Goal: Transaction & Acquisition: Purchase product/service

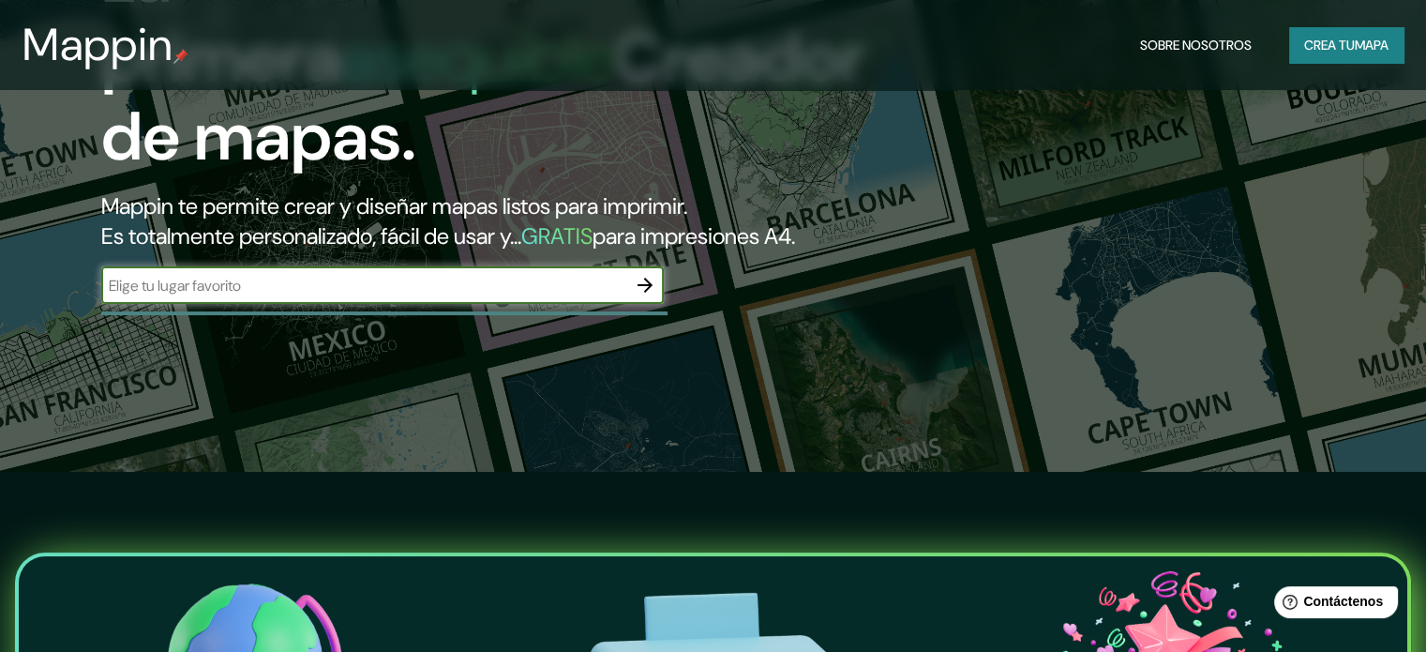
scroll to position [188, 0]
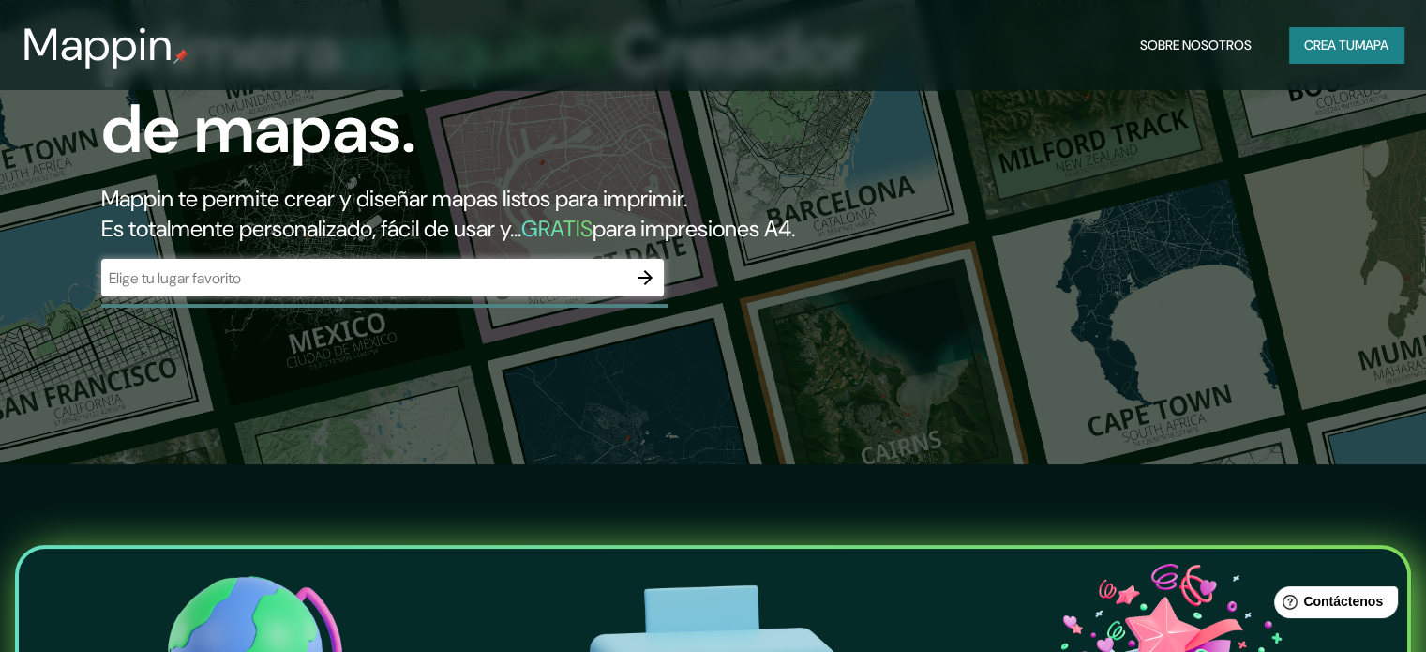
click at [601, 244] on h2 "Mappin te permite crear y diseñar mapas listos para imprimir. Es totalmente per…" at bounding box center [457, 214] width 713 height 60
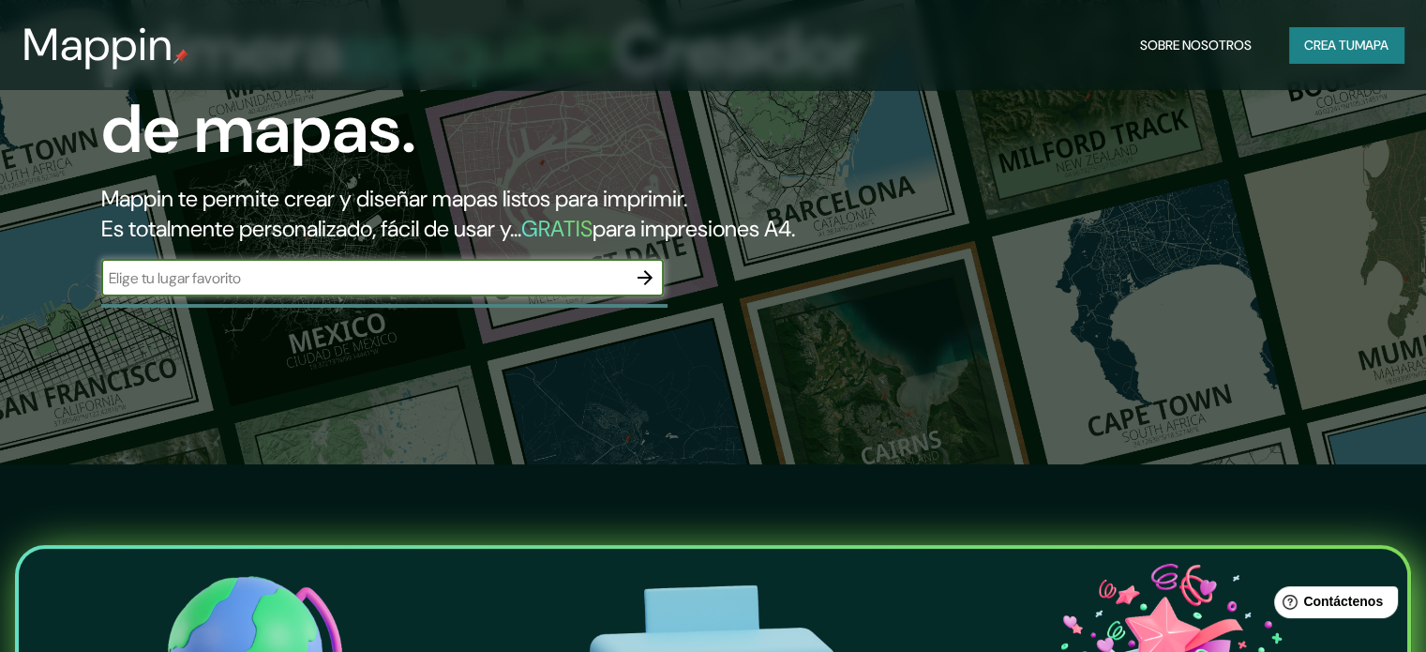
click at [601, 289] on input "text" at bounding box center [363, 278] width 525 height 22
paste input "[PERSON_NAME][GEOGRAPHIC_DATA]"
type input "[PERSON_NAME][GEOGRAPHIC_DATA]"
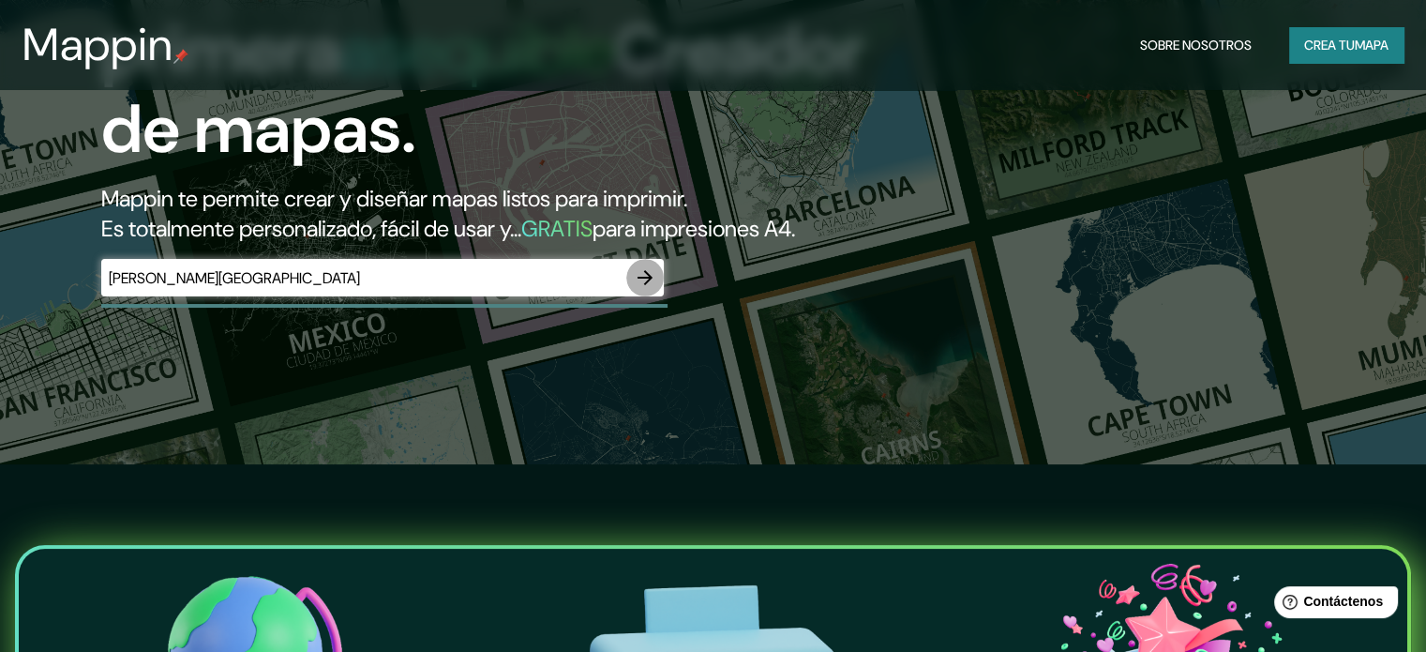
click at [645, 285] on icon "button" at bounding box center [645, 277] width 15 height 15
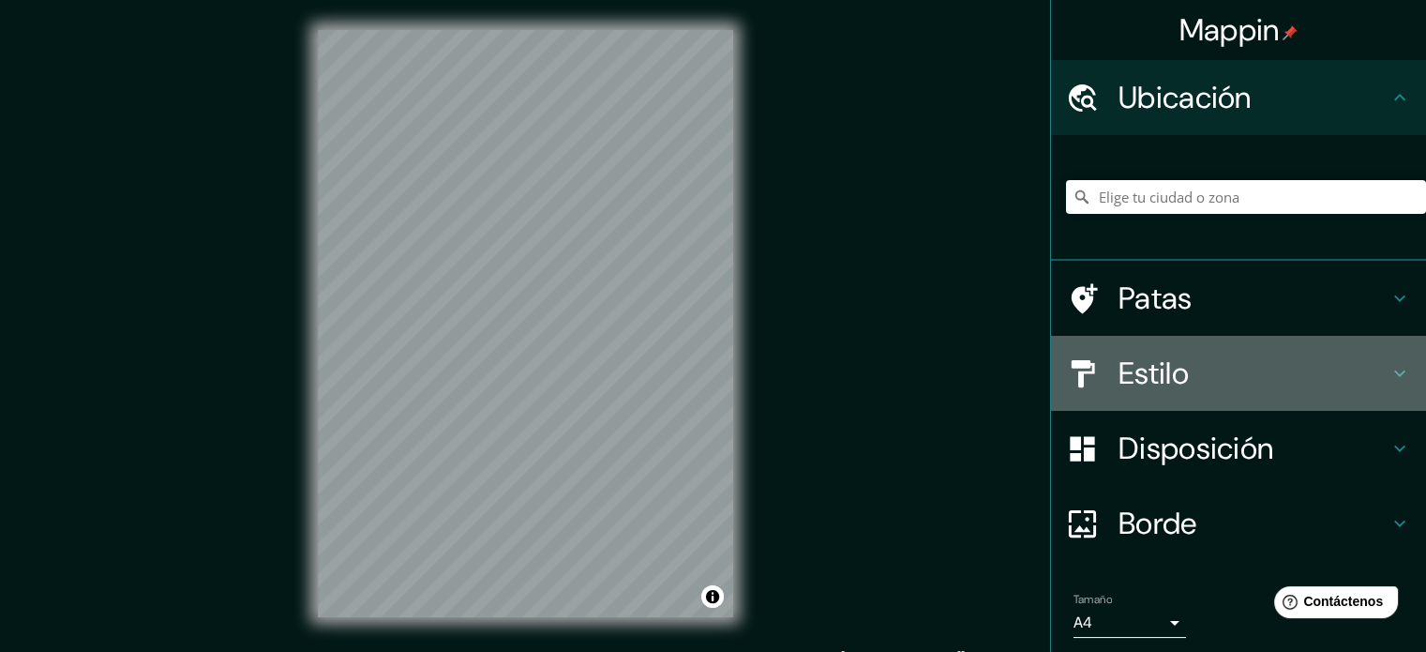
click at [1204, 383] on h4 "Estilo" at bounding box center [1253, 373] width 270 height 38
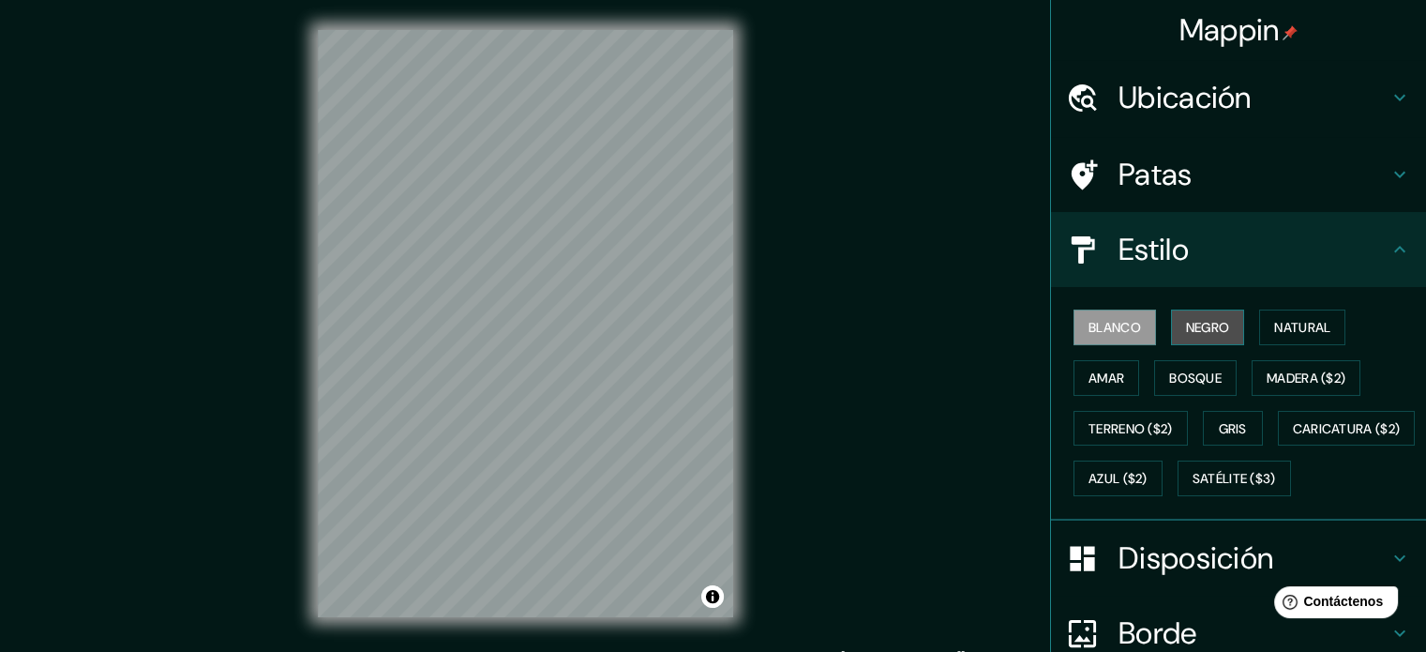
click at [1204, 323] on font "Negro" at bounding box center [1208, 327] width 44 height 17
click at [1116, 338] on font "Blanco" at bounding box center [1114, 327] width 53 height 24
click at [1317, 379] on font "Madera ($2)" at bounding box center [1306, 377] width 79 height 17
click at [1101, 339] on button "Blanco" at bounding box center [1114, 327] width 83 height 36
click at [1335, 174] on h4 "Patas" at bounding box center [1253, 175] width 270 height 38
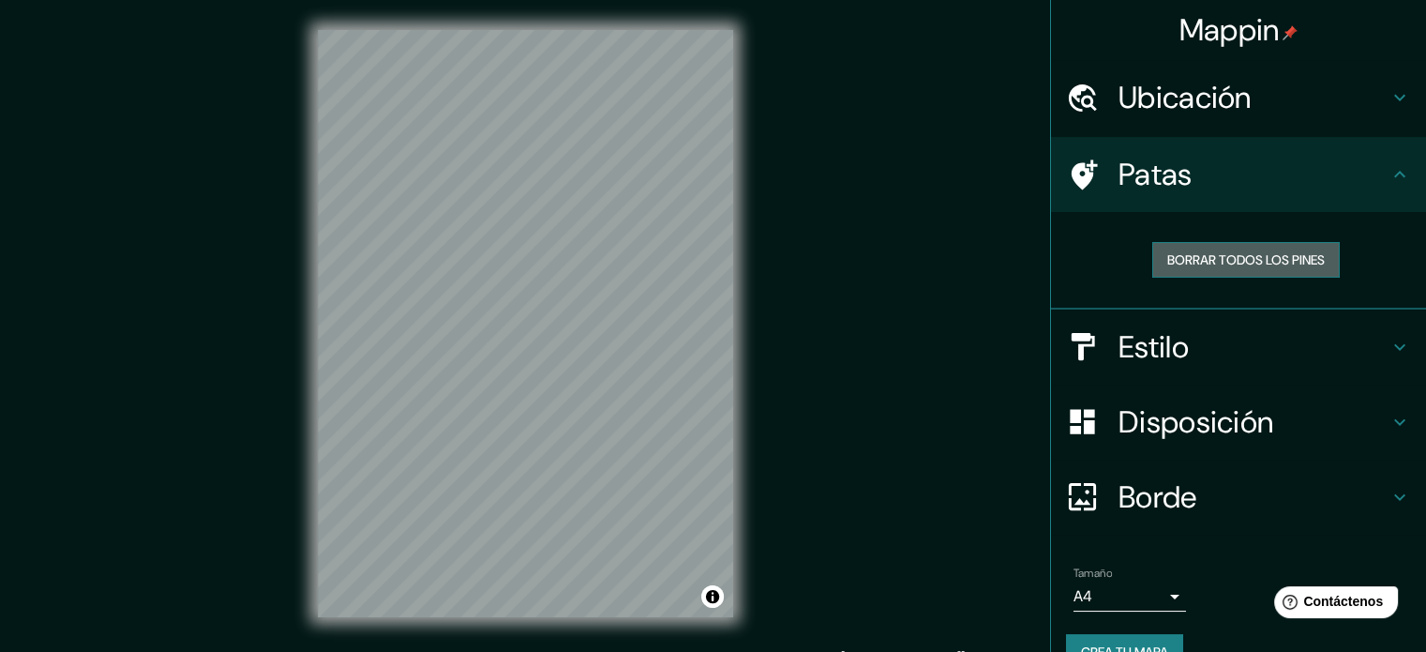
click at [1316, 259] on button "Borrar todos los pines" at bounding box center [1246, 260] width 188 height 36
click at [1335, 106] on h4 "Ubicación" at bounding box center [1253, 98] width 270 height 38
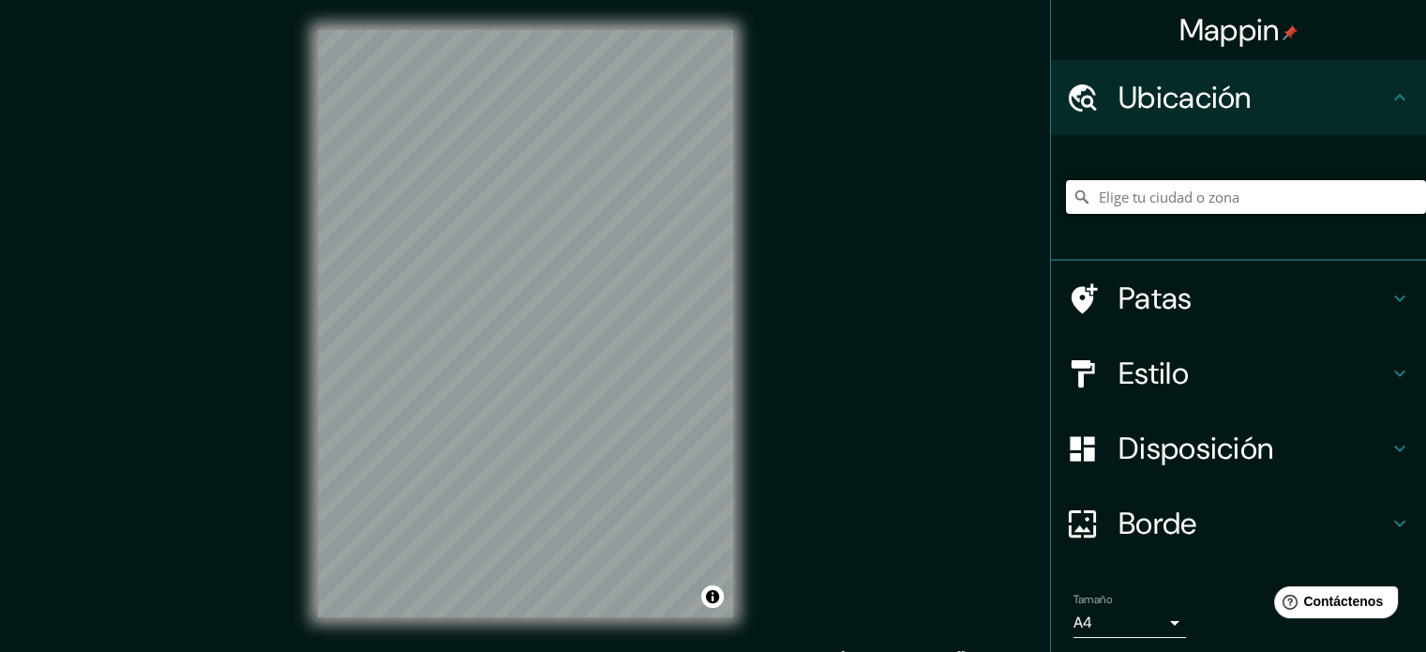
click at [1294, 187] on input "Elige tu ciudad o zona" at bounding box center [1246, 197] width 360 height 34
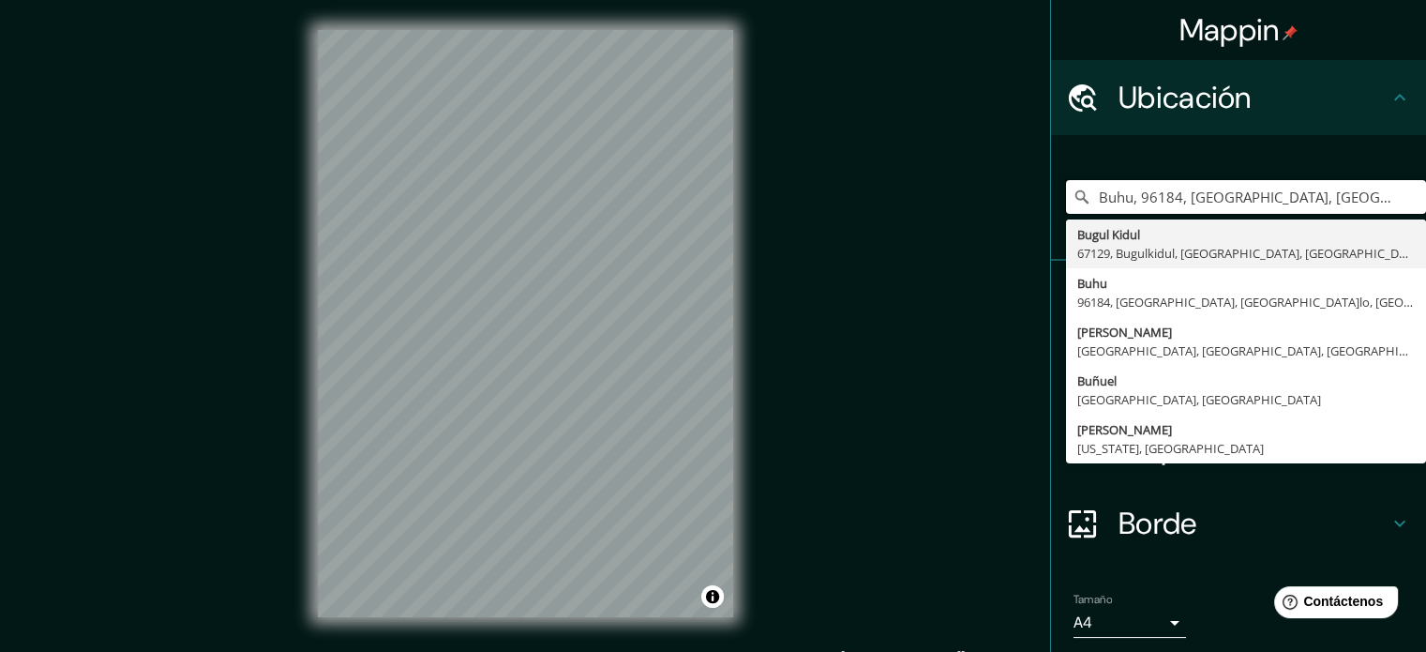
type input "Buhu, 96184, [GEOGRAPHIC_DATA], [GEOGRAPHIC_DATA]lo, [GEOGRAPHIC_DATA]lo, [GEOG…"
click at [1388, 216] on div "Buhu, 96184, [GEOGRAPHIC_DATA], [GEOGRAPHIC_DATA]lo, [GEOGRAPHIC_DATA]lo, [GEOG…" at bounding box center [1246, 197] width 360 height 94
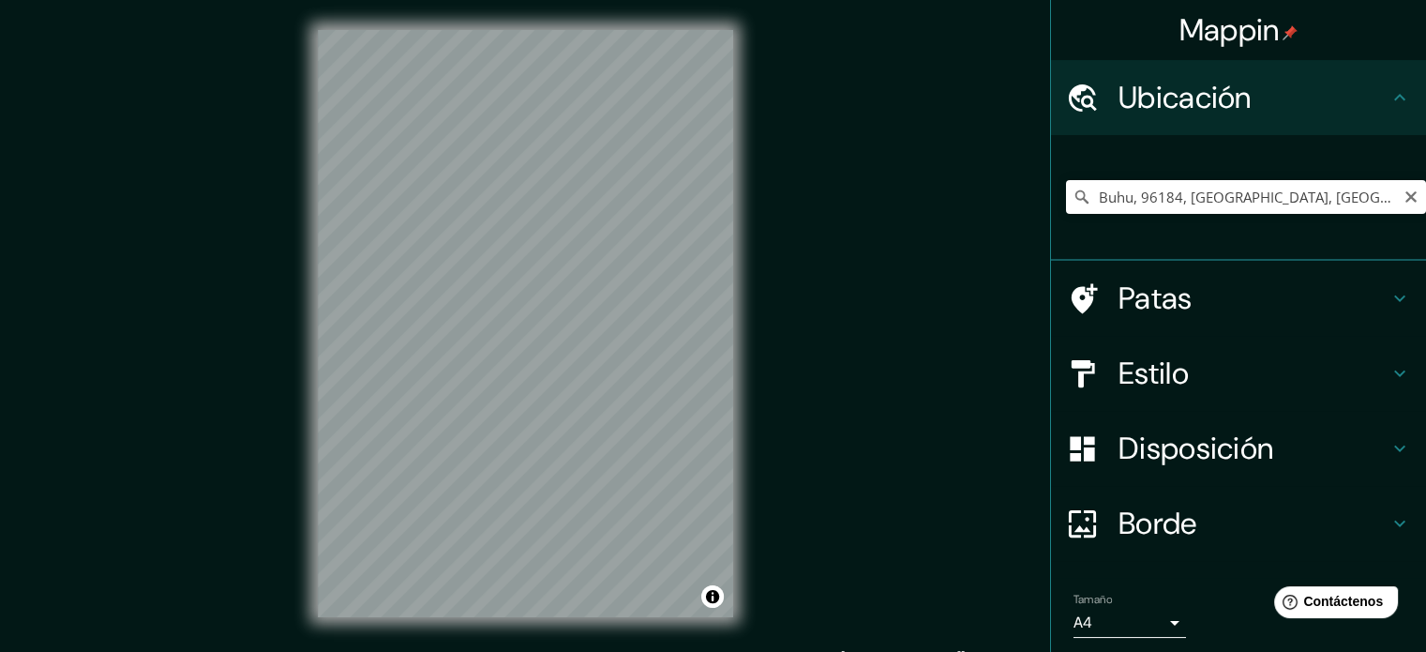
click at [1404, 195] on icon "Claro" at bounding box center [1411, 196] width 15 height 15
paste input "[PERSON_NAME][GEOGRAPHIC_DATA]"
type input "[PERSON_NAME], [GEOGRAPHIC_DATA], [GEOGRAPHIC_DATA]"
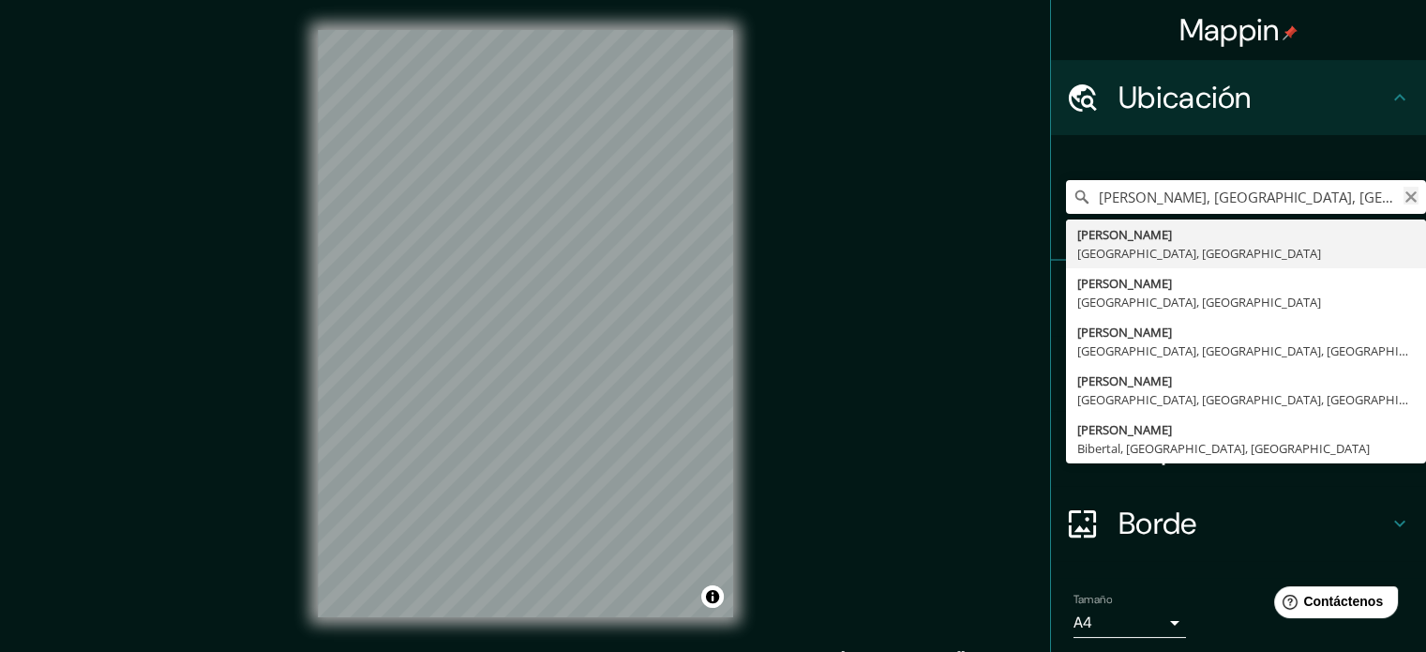
click at [1405, 194] on icon "Claro" at bounding box center [1410, 196] width 11 height 11
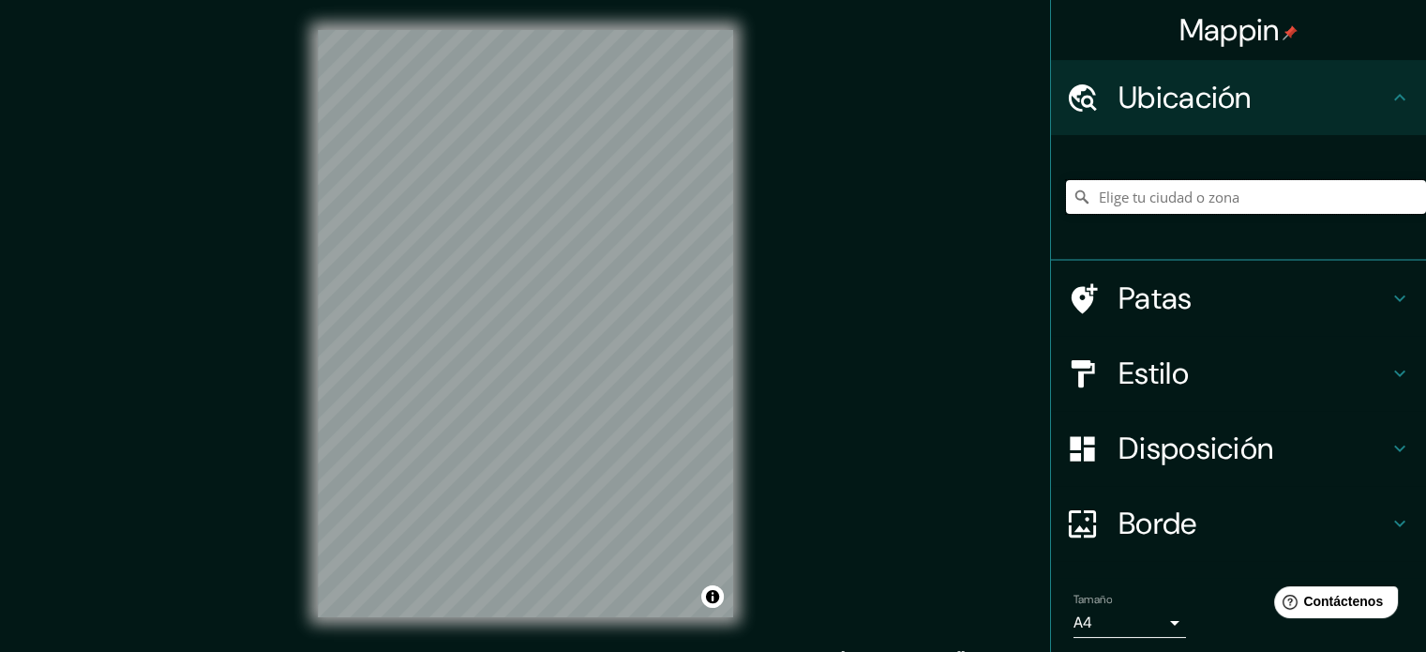
paste input "W5CW+FW [PERSON_NAME][GEOGRAPHIC_DATA]"
type input "[PERSON_NAME], [GEOGRAPHIC_DATA], [GEOGRAPHIC_DATA]"
click at [1404, 195] on icon "Claro" at bounding box center [1411, 196] width 15 height 15
paste input "W5CW+FW [PERSON_NAME][GEOGRAPHIC_DATA]"
drag, startPoint x: 1174, startPoint y: 195, endPoint x: 1127, endPoint y: 200, distance: 47.1
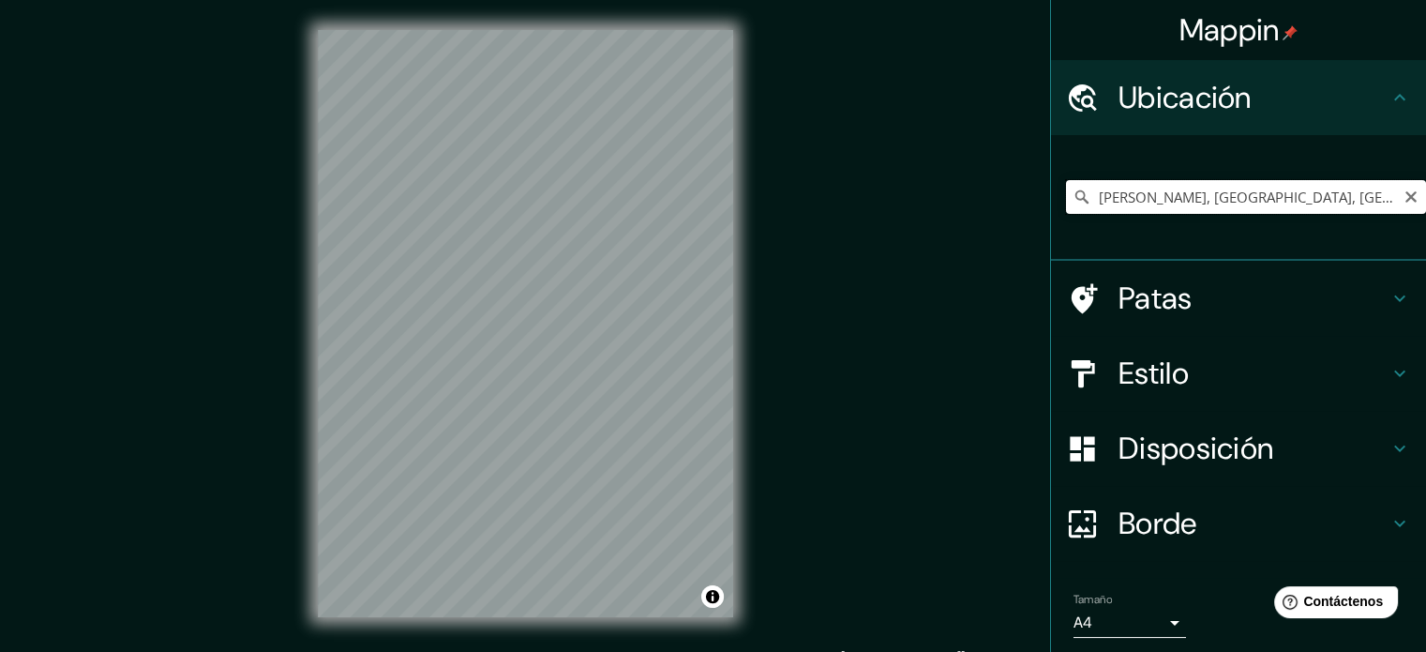
click at [1121, 198] on input "[PERSON_NAME], [GEOGRAPHIC_DATA], [GEOGRAPHIC_DATA]" at bounding box center [1246, 197] width 360 height 34
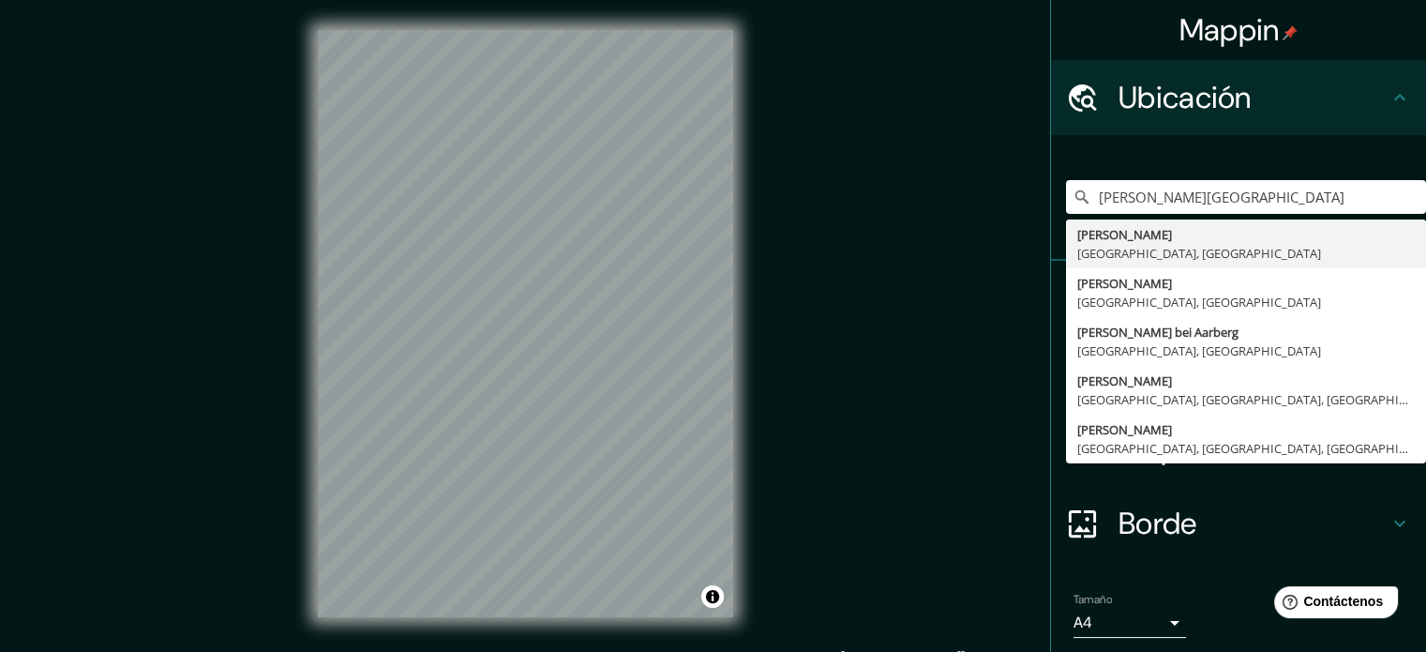
click at [954, 199] on div "Mappin Ubicación [PERSON_NAME], [GEOGRAPHIC_DATA][PERSON_NAME][GEOGRAPHIC_DATA]…" at bounding box center [713, 338] width 1426 height 677
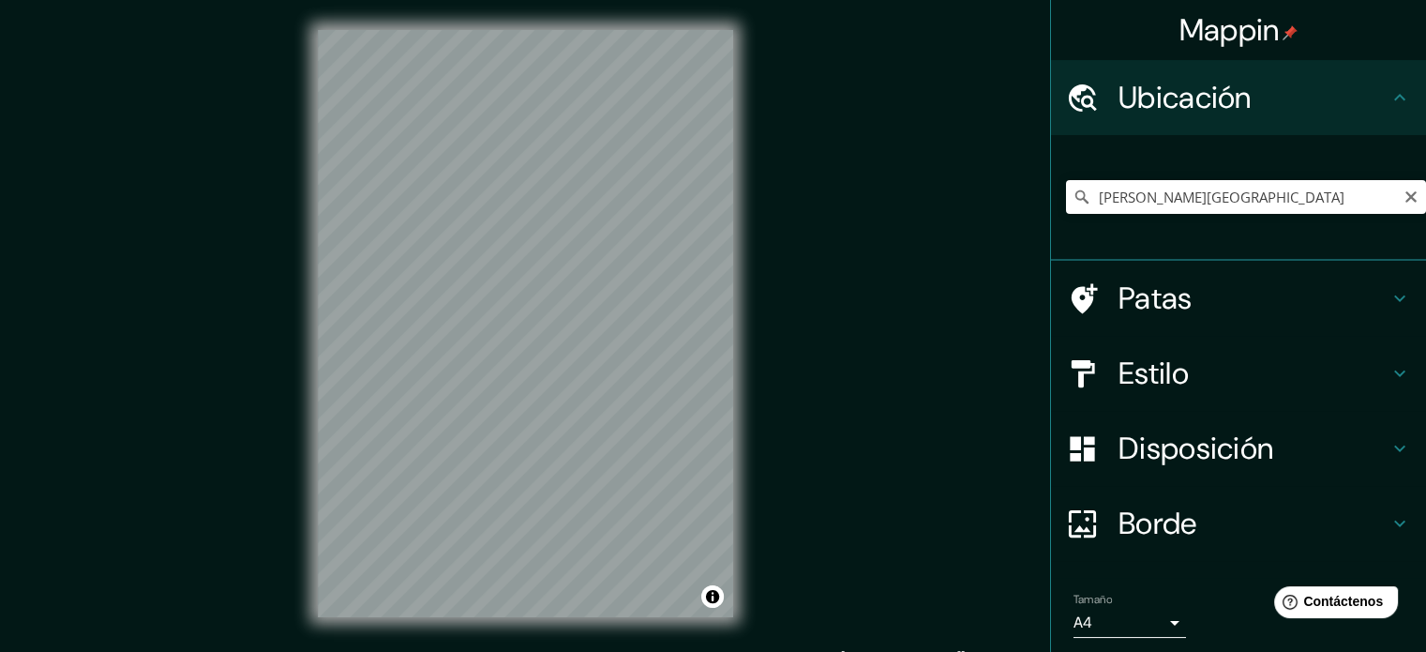
click at [1075, 197] on icon at bounding box center [1081, 196] width 13 height 13
click at [1183, 191] on input "[PERSON_NAME][GEOGRAPHIC_DATA]" at bounding box center [1246, 197] width 360 height 34
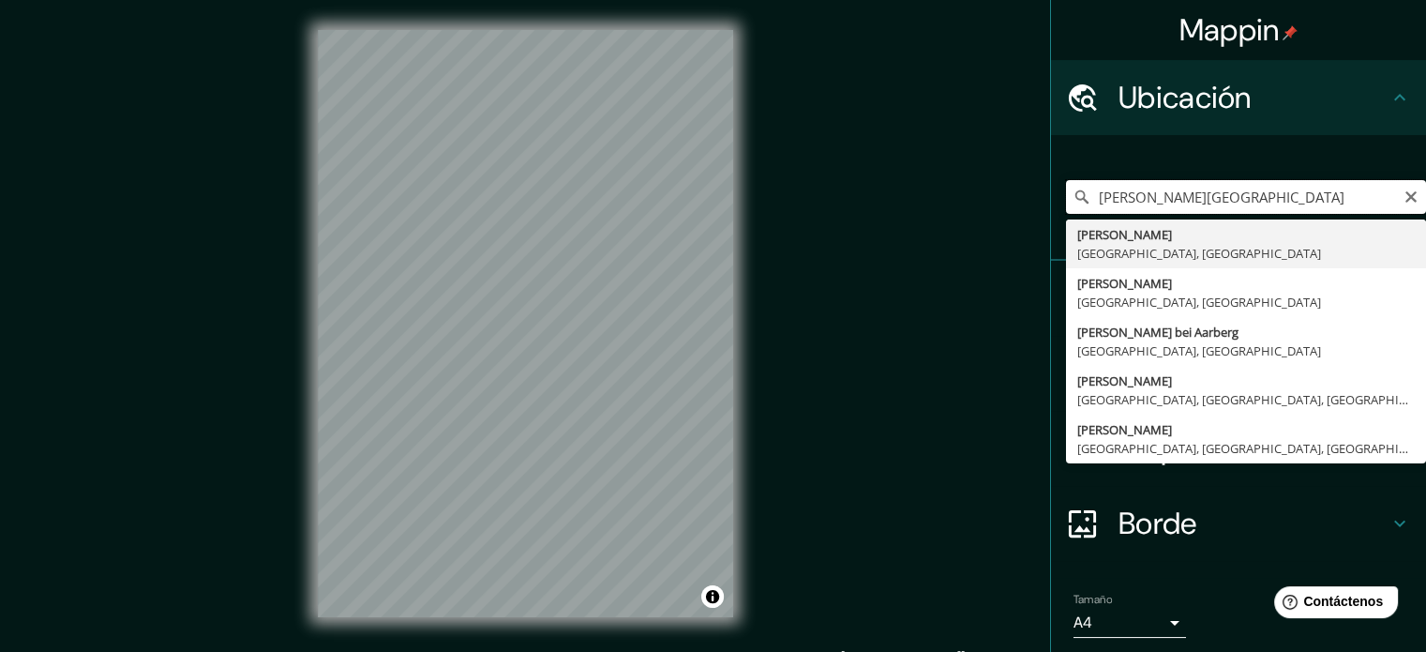
type input "[PERSON_NAME], [GEOGRAPHIC_DATA], [GEOGRAPHIC_DATA]"
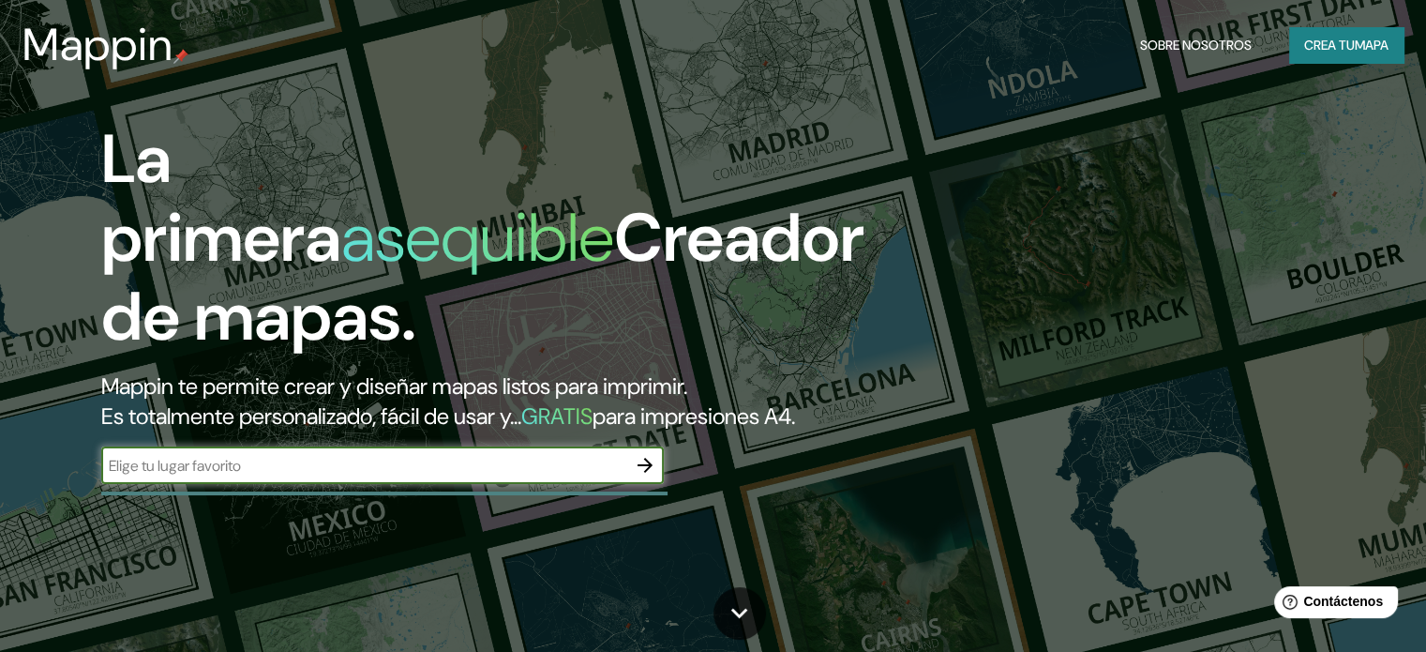
click at [291, 476] on input "text" at bounding box center [363, 466] width 525 height 22
drag, startPoint x: 188, startPoint y: 499, endPoint x: 4, endPoint y: 492, distance: 183.9
click at [0, 487] on div "La primera asequible Creador de mapas. Mappin te permite crear y diseñar mapas …" at bounding box center [713, 326] width 1426 height 652
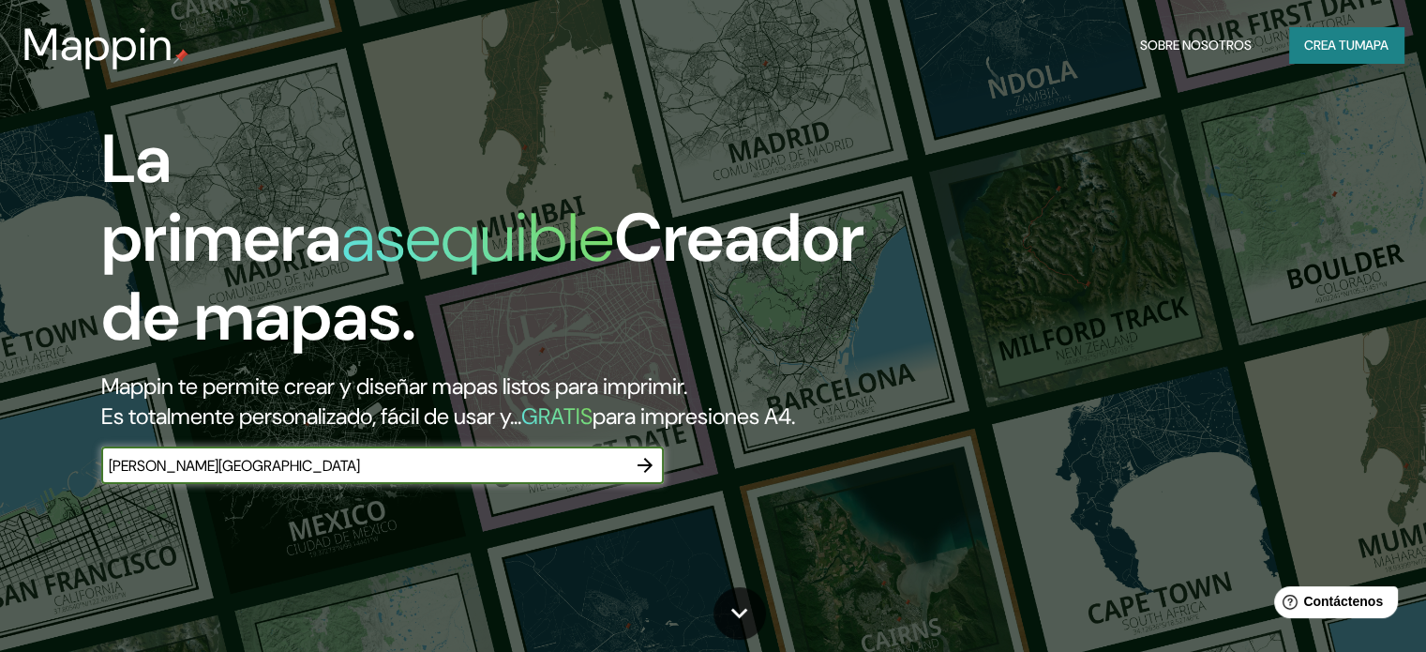
type input "[PERSON_NAME][GEOGRAPHIC_DATA]"
click at [638, 482] on button "button" at bounding box center [645, 465] width 38 height 38
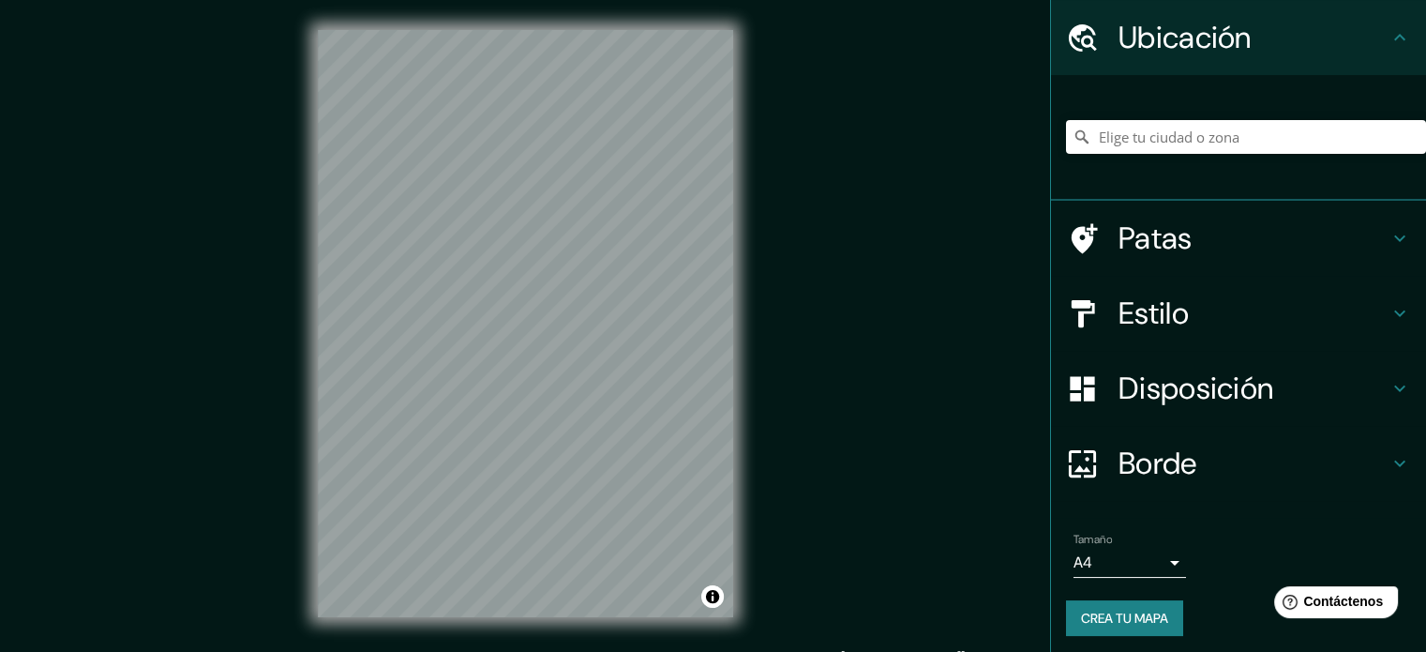
scroll to position [65, 0]
